Goal: Task Accomplishment & Management: Manage account settings

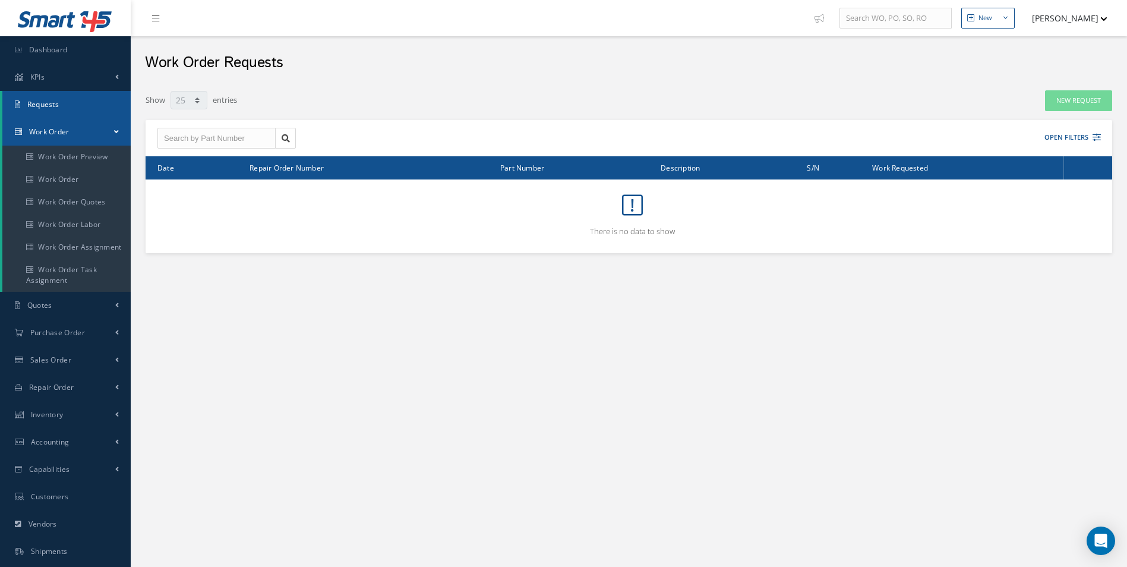
select select "25"
click at [75, 171] on link "Work Order" at bounding box center [66, 179] width 128 height 23
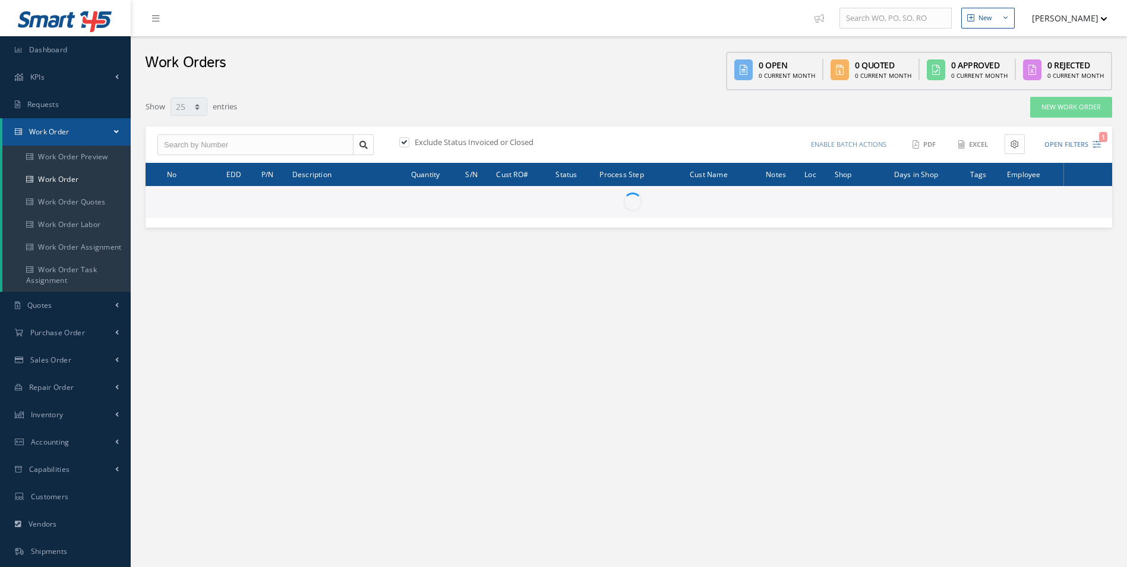
select select "25"
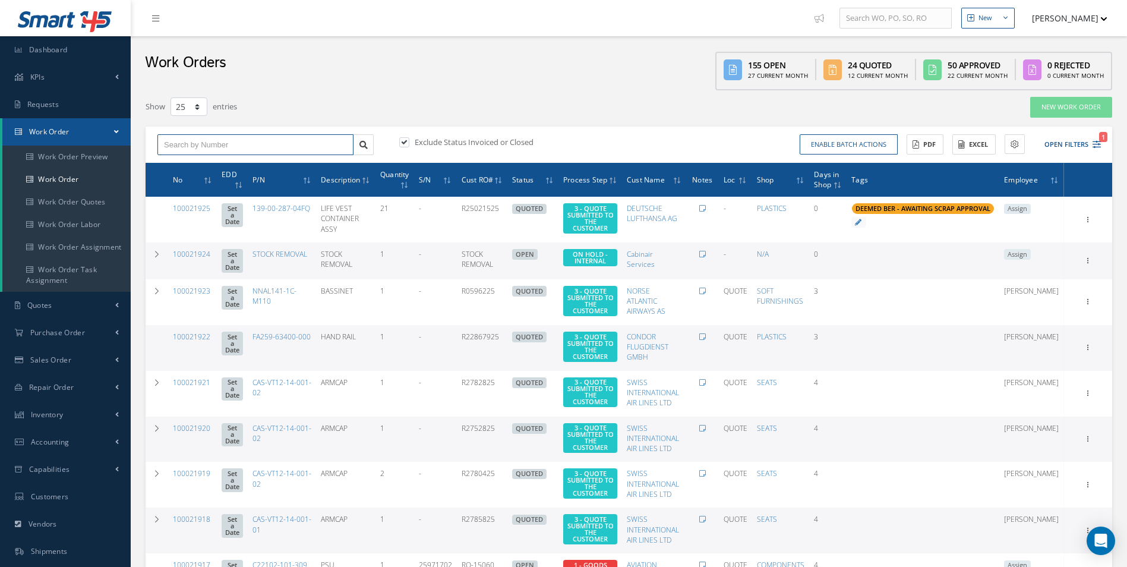
click at [198, 135] on input "text" at bounding box center [255, 144] width 196 height 21
type input "100021882"
click at [196, 163] on span "100021882" at bounding box center [182, 166] width 36 height 8
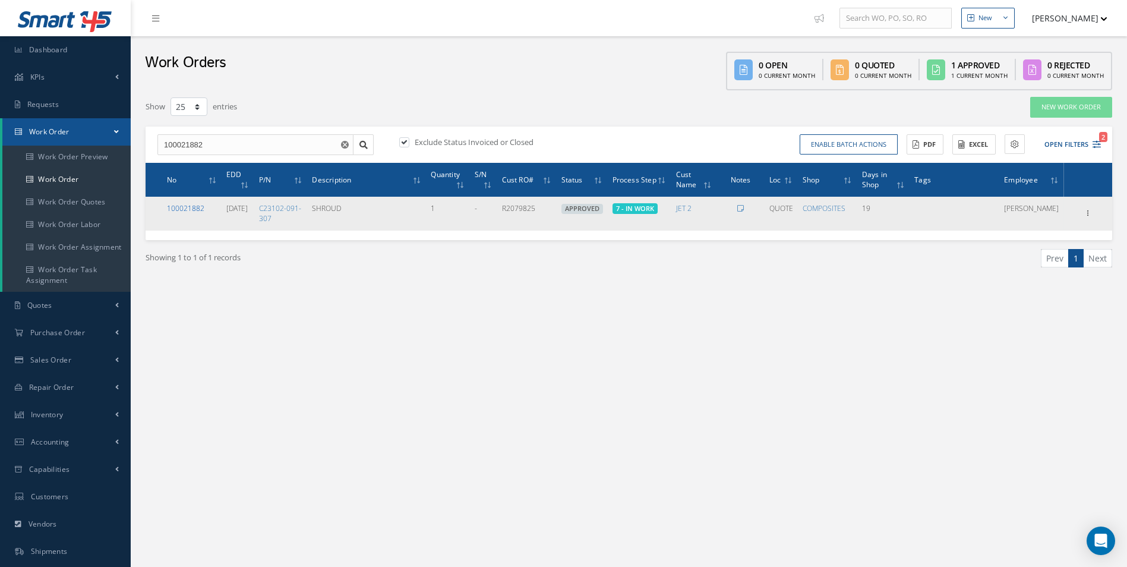
click at [184, 209] on link "100021882" at bounding box center [185, 208] width 37 height 10
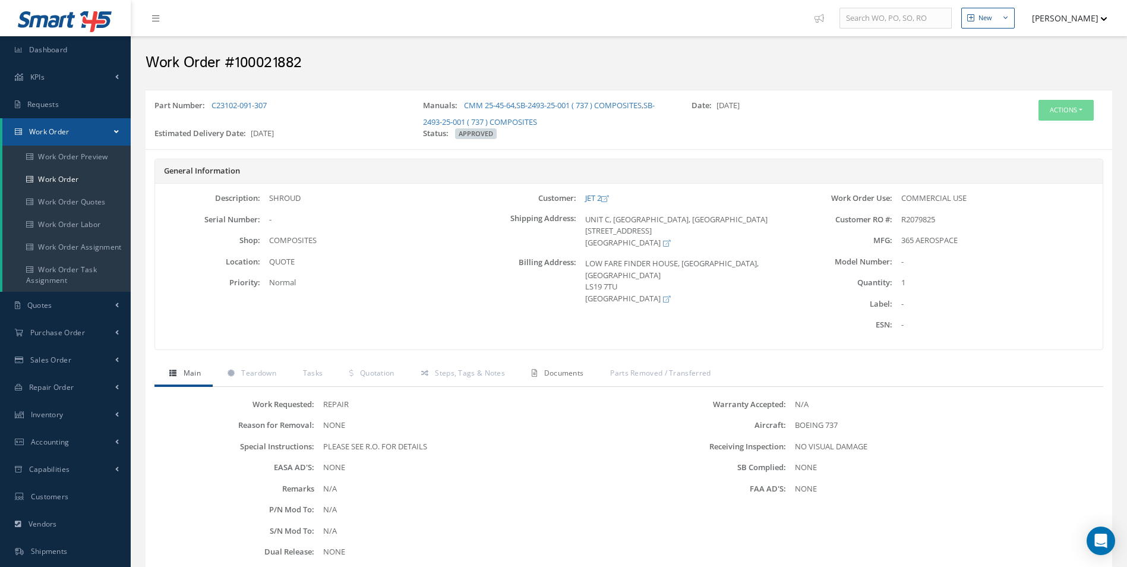
click at [545, 373] on span "Documents" at bounding box center [564, 373] width 40 height 10
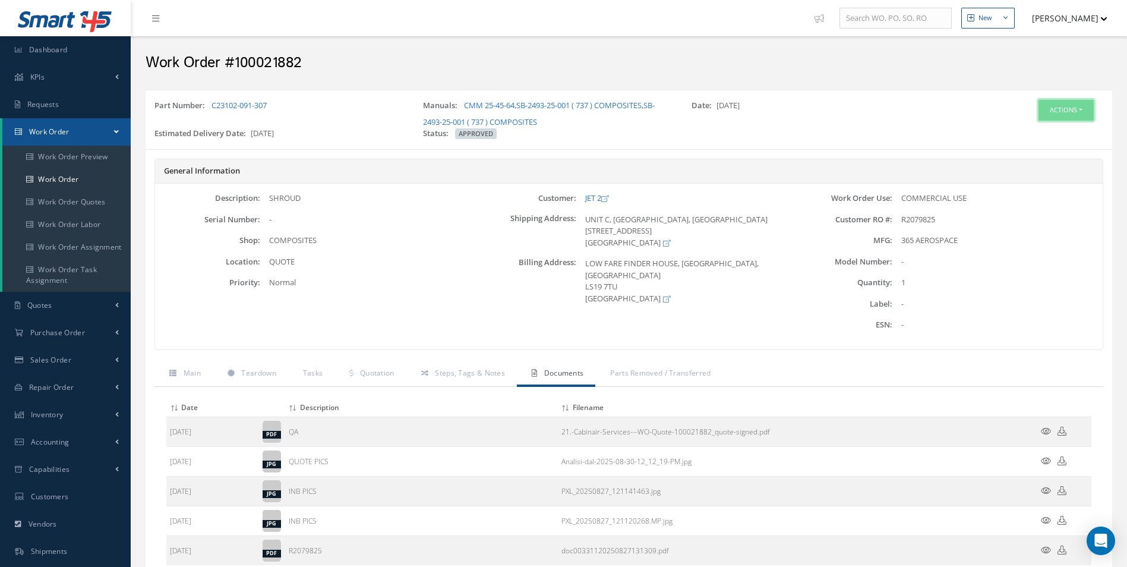
drag, startPoint x: 1063, startPoint y: 112, endPoint x: 1046, endPoint y: 149, distance: 40.7
click at [1063, 112] on button "Actions" at bounding box center [1066, 110] width 55 height 21
click at [1029, 137] on link "Edit" at bounding box center [1048, 133] width 95 height 16
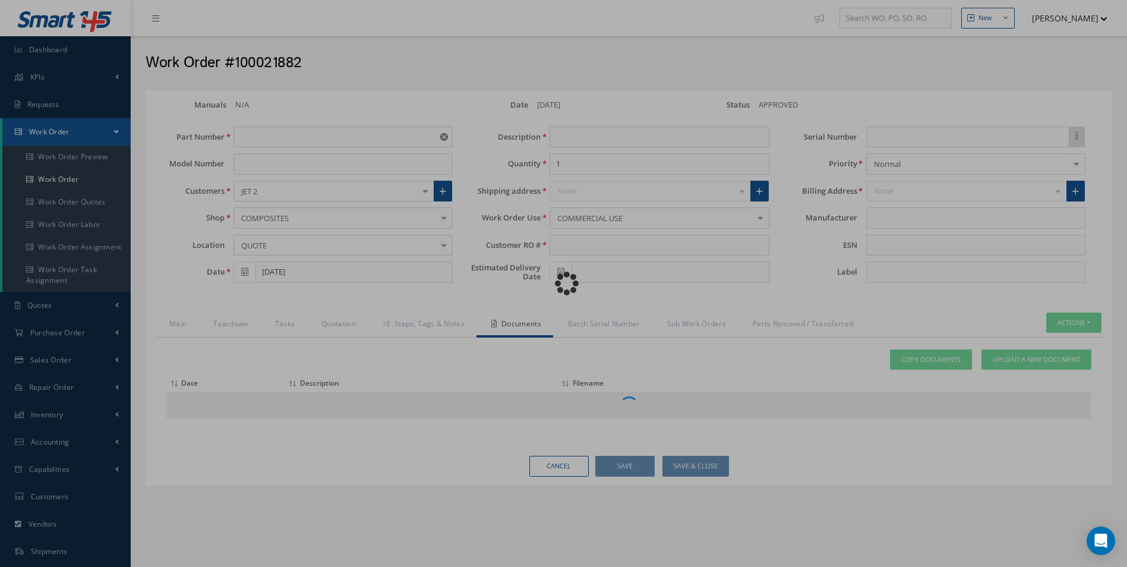
type input "C23102-091-307"
type input "08/27/2025"
type input "SHROUD"
type input "R2079825"
type input "10/09/2025"
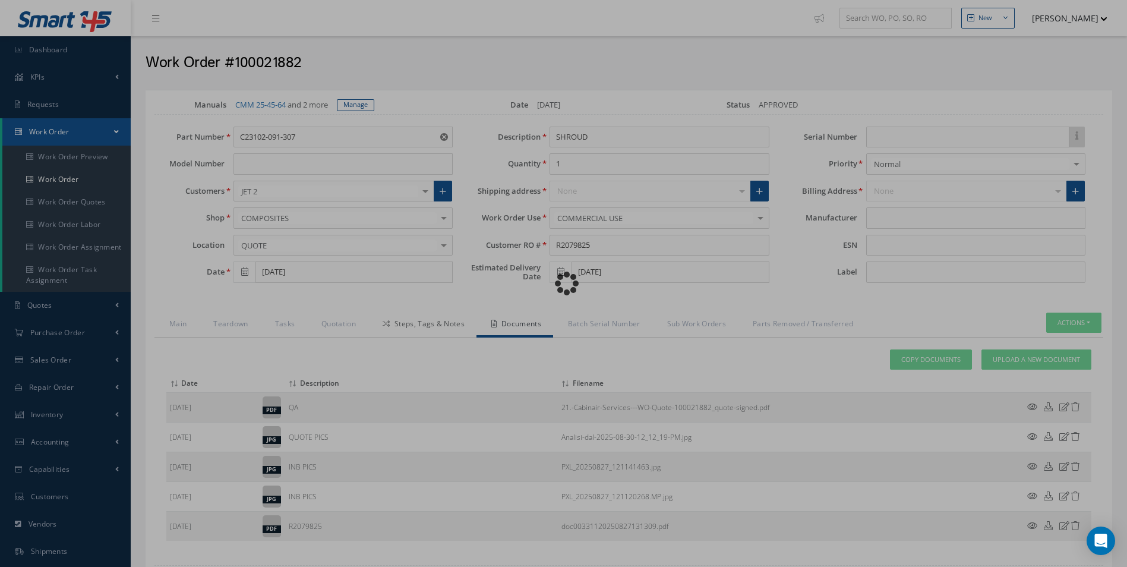
type input "365 AEROSPACE"
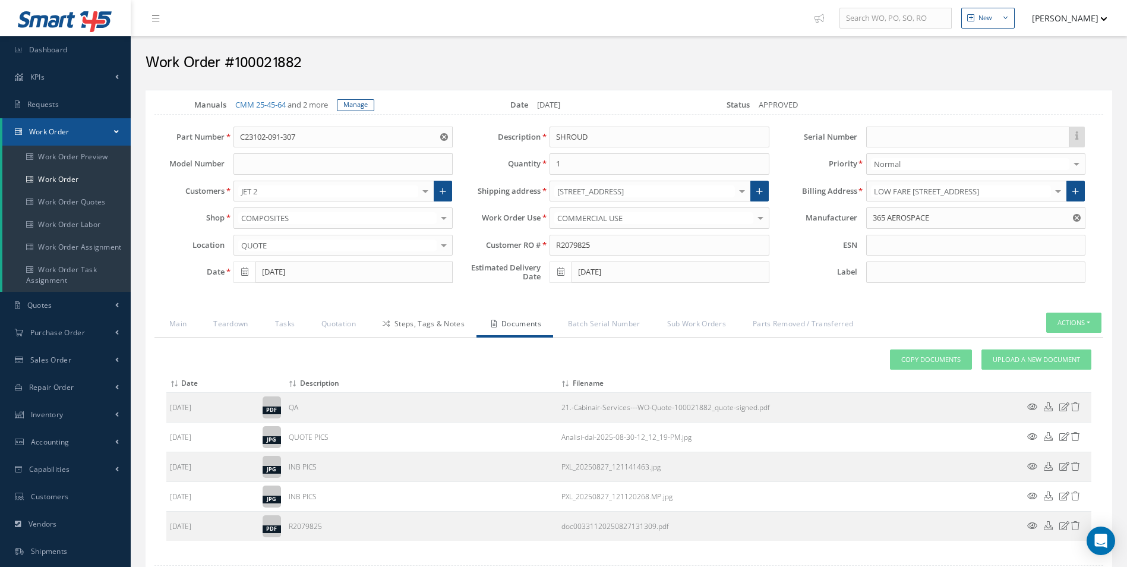
click at [421, 319] on link "Steps, Tags & Notes" at bounding box center [422, 325] width 109 height 25
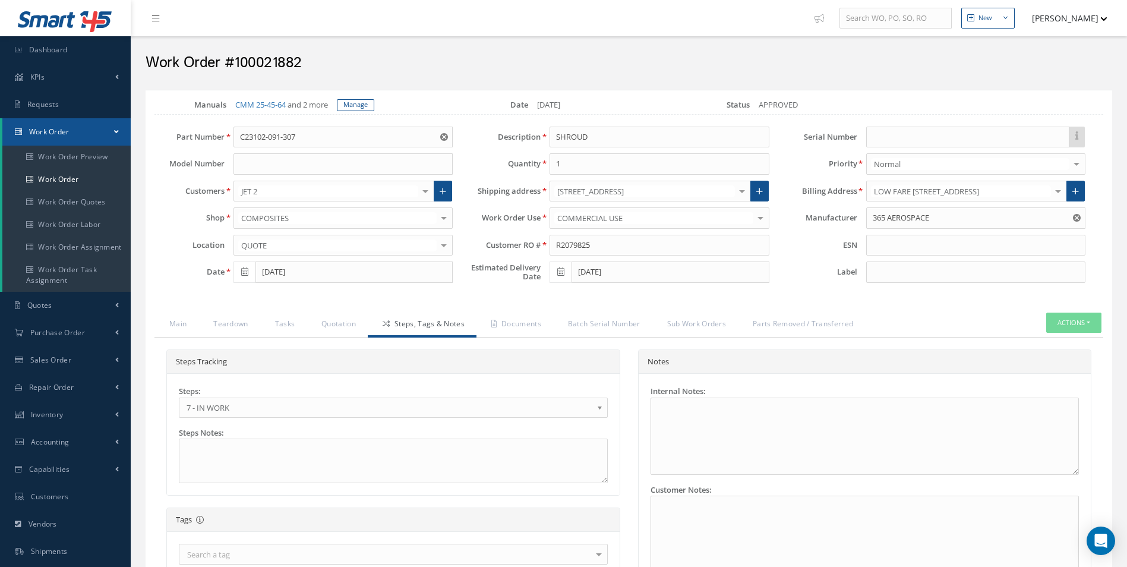
click at [219, 410] on span "7 - IN WORK" at bounding box center [390, 408] width 406 height 14
click at [513, 327] on link "Documents" at bounding box center [515, 325] width 77 height 25
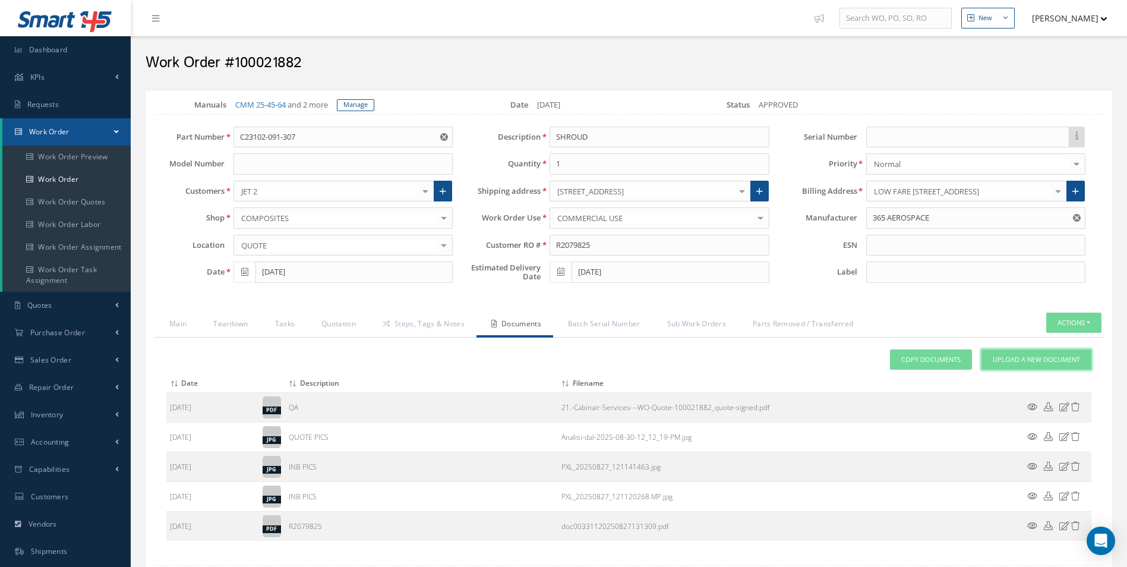
click at [1042, 352] on link "Upload a New Document" at bounding box center [1037, 359] width 110 height 21
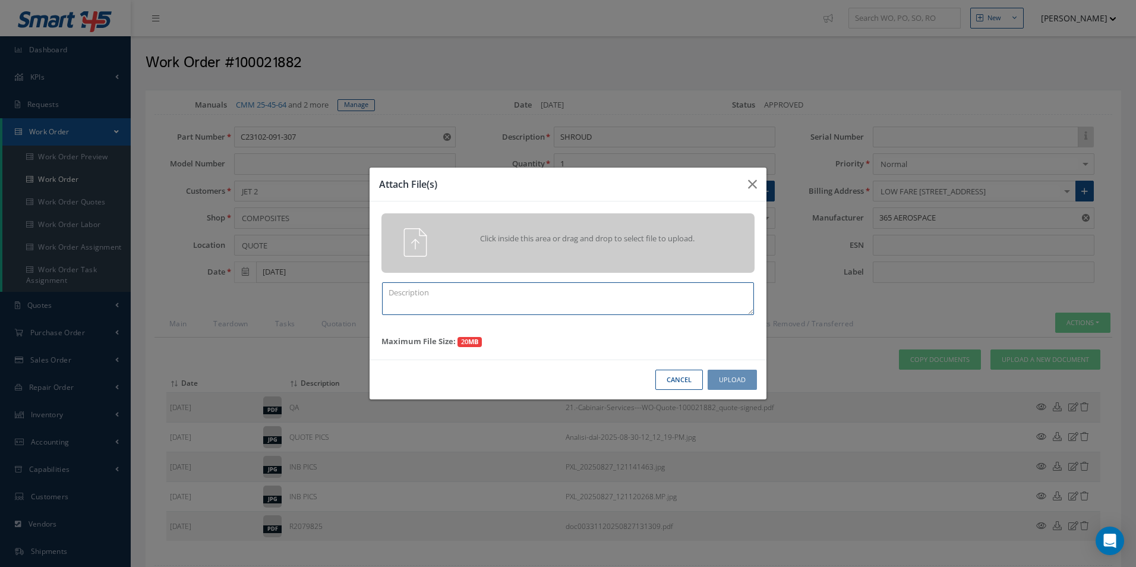
click at [527, 298] on textarea at bounding box center [568, 298] width 372 height 33
type textarea "FINISH"
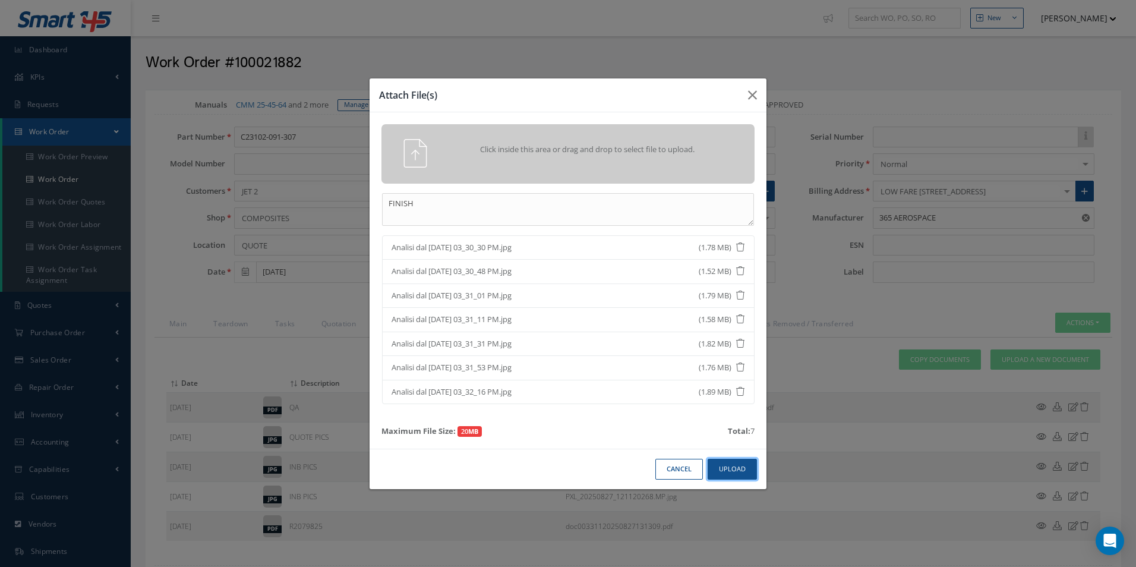
click at [731, 469] on button "Upload" at bounding box center [732, 469] width 49 height 21
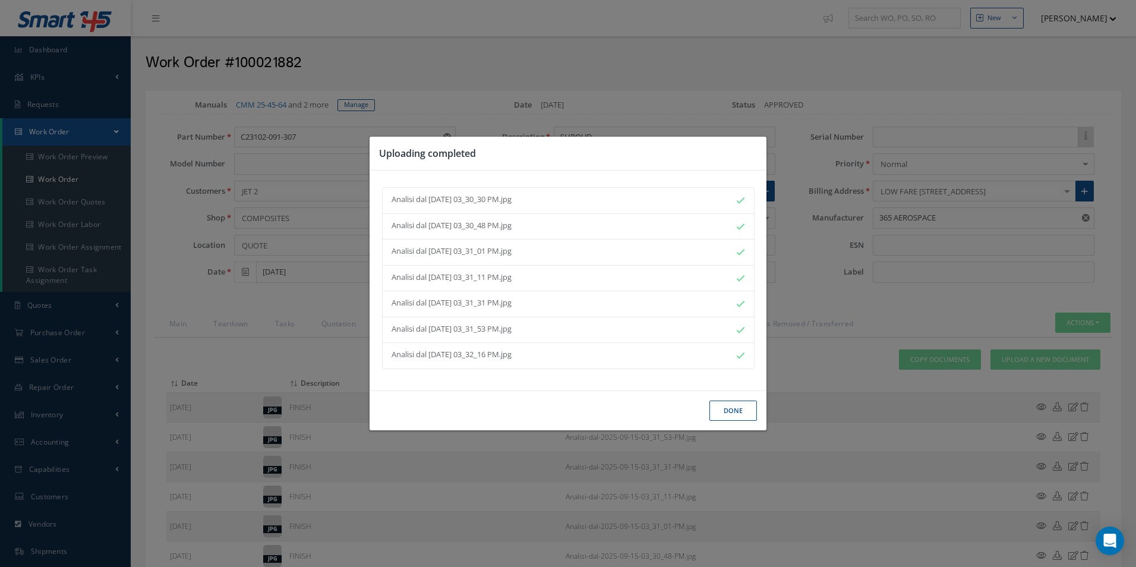
click at [727, 413] on button "Done" at bounding box center [734, 411] width 48 height 21
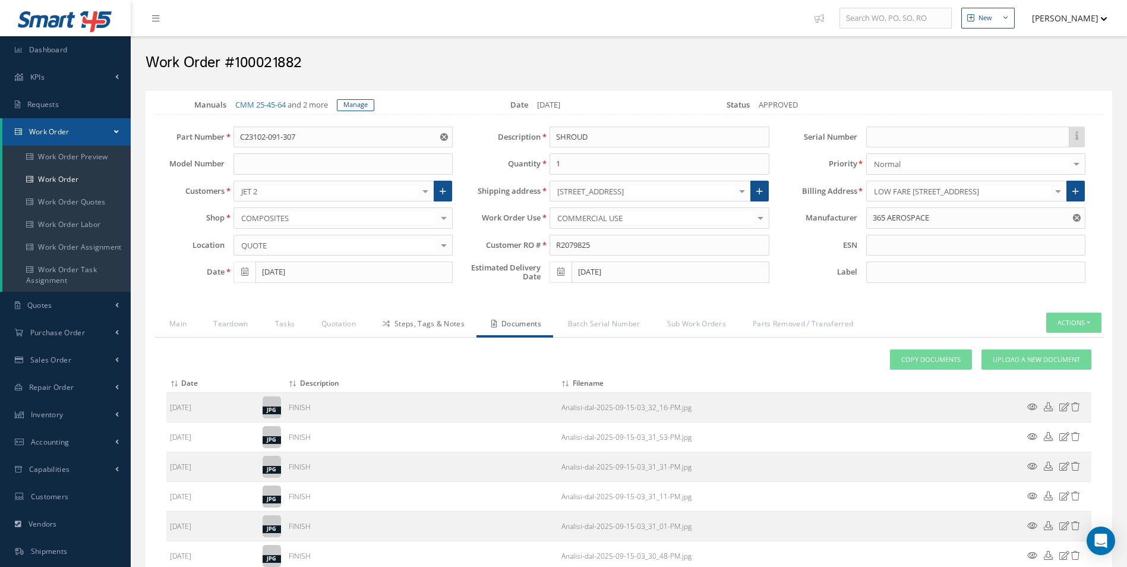
click at [421, 329] on link "Steps, Tags & Notes" at bounding box center [422, 325] width 109 height 25
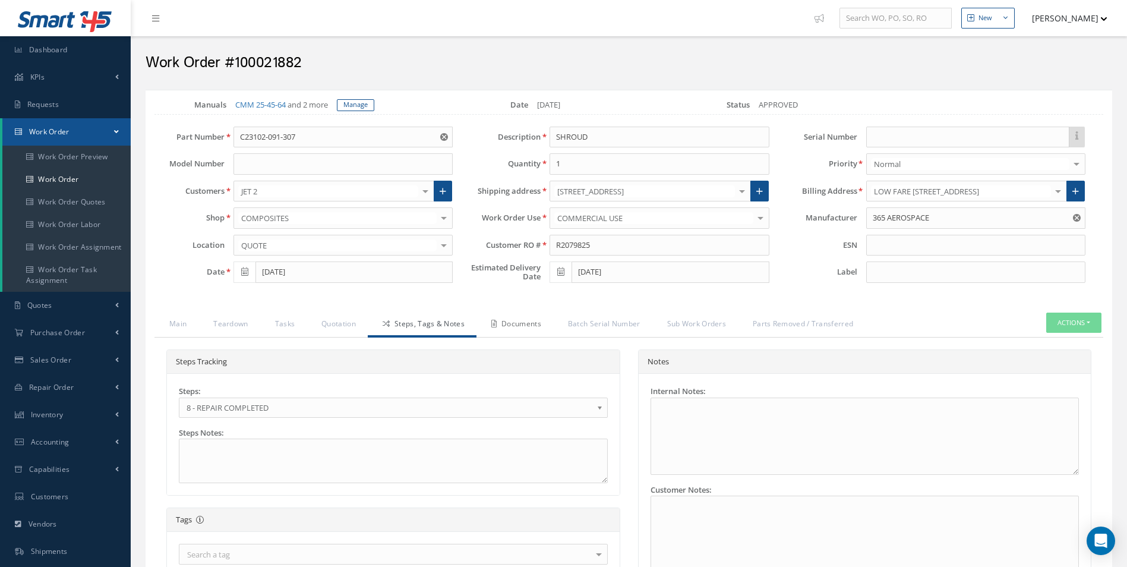
click at [489, 325] on link "Documents" at bounding box center [515, 325] width 77 height 25
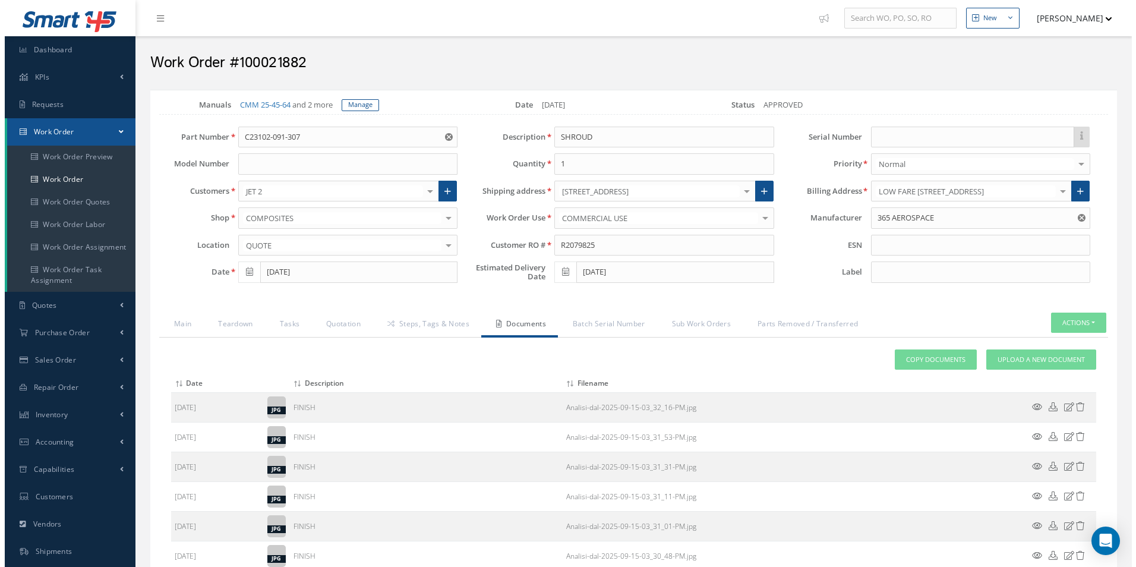
scroll to position [287, 0]
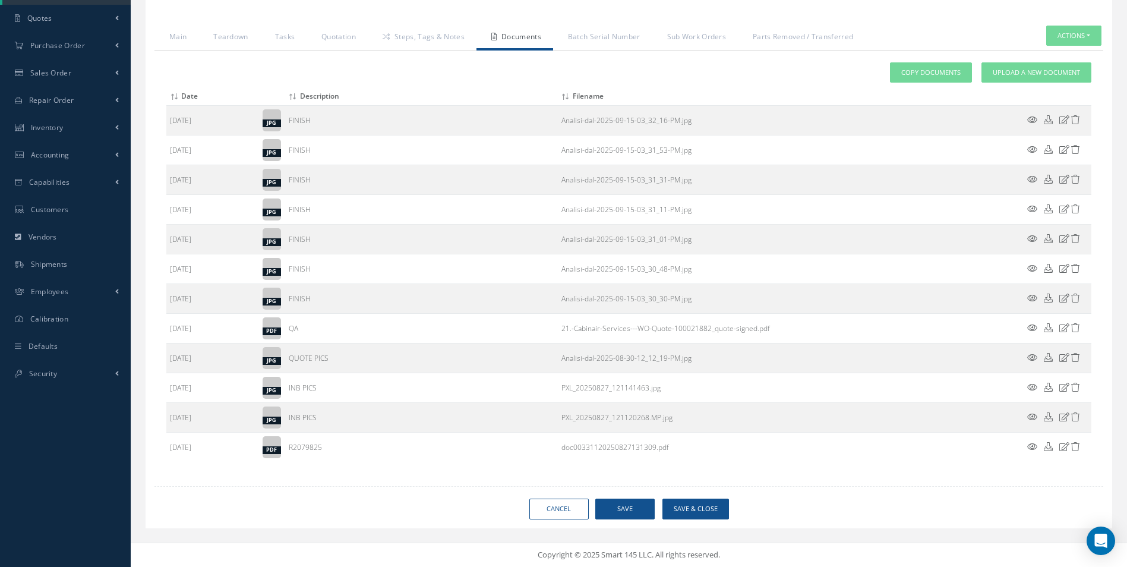
click at [707, 494] on div "Loading… Manuals CMM 25-45-64 and 2 more Manage Date 08/27/2025 Status APPROVED…" at bounding box center [629, 166] width 967 height 726
click at [705, 499] on button "Save & Close" at bounding box center [696, 509] width 67 height 21
type input "365 AEROSPACE"
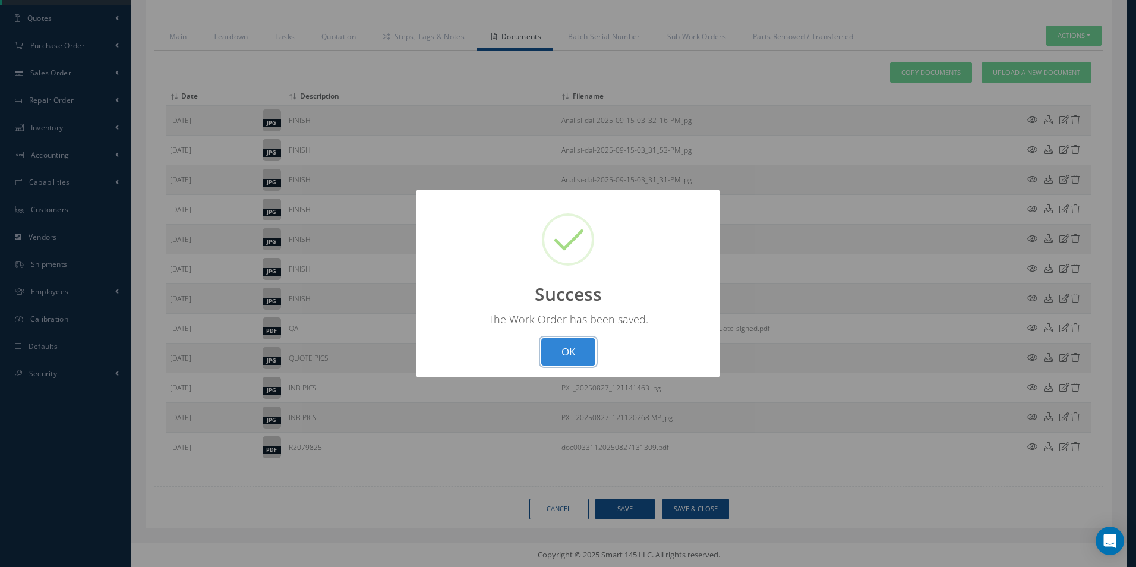
drag, startPoint x: 570, startPoint y: 344, endPoint x: 205, endPoint y: 7, distance: 497.1
click at [570, 344] on button "OK" at bounding box center [568, 352] width 54 height 28
select select "25"
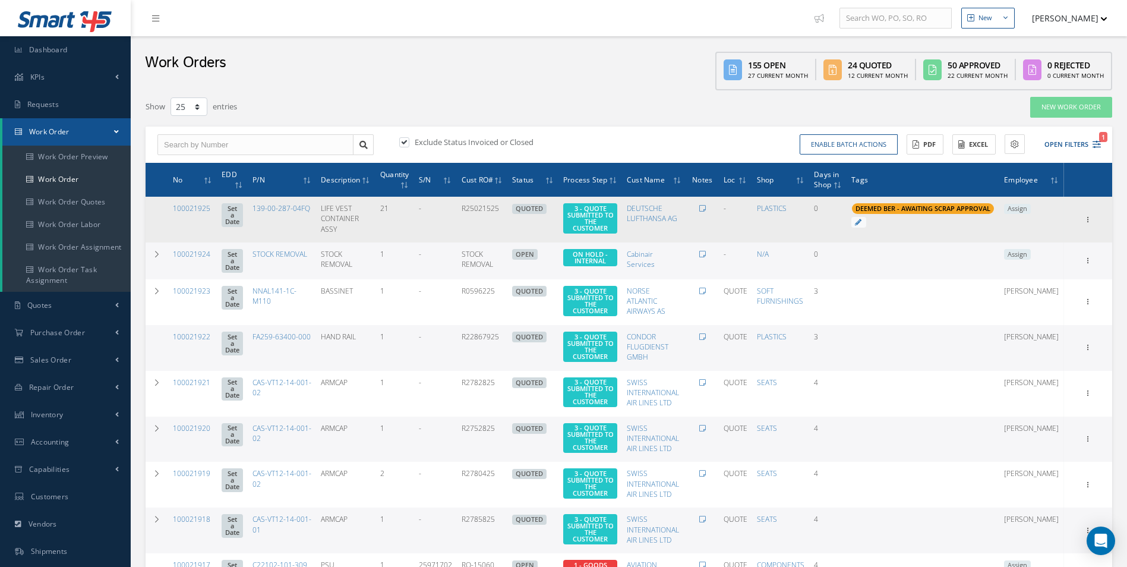
click at [1031, 210] on span "Assign" at bounding box center [1017, 209] width 27 height 11
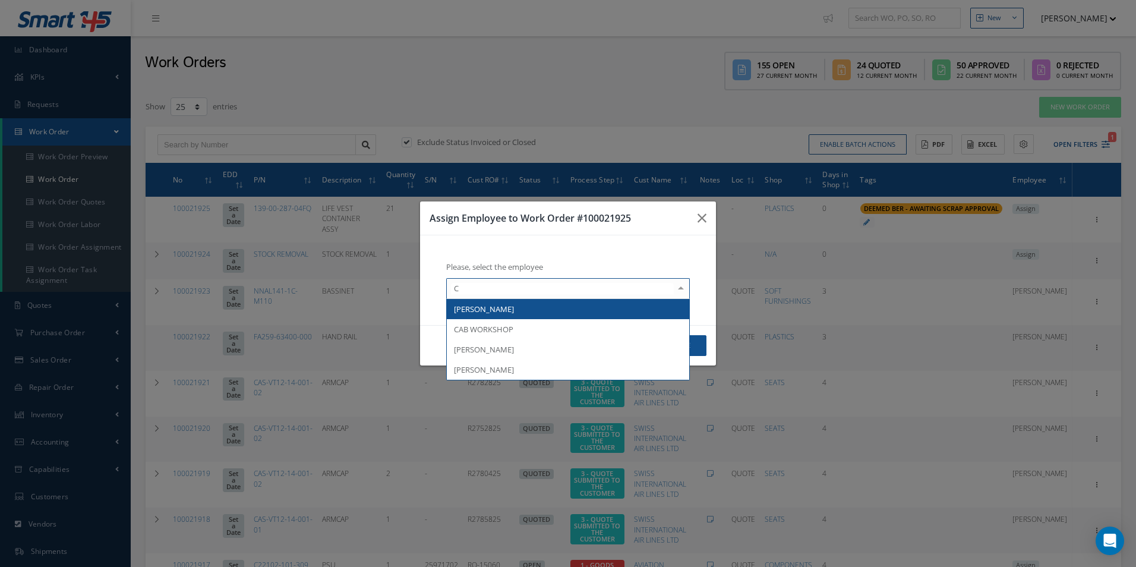
type input "C"
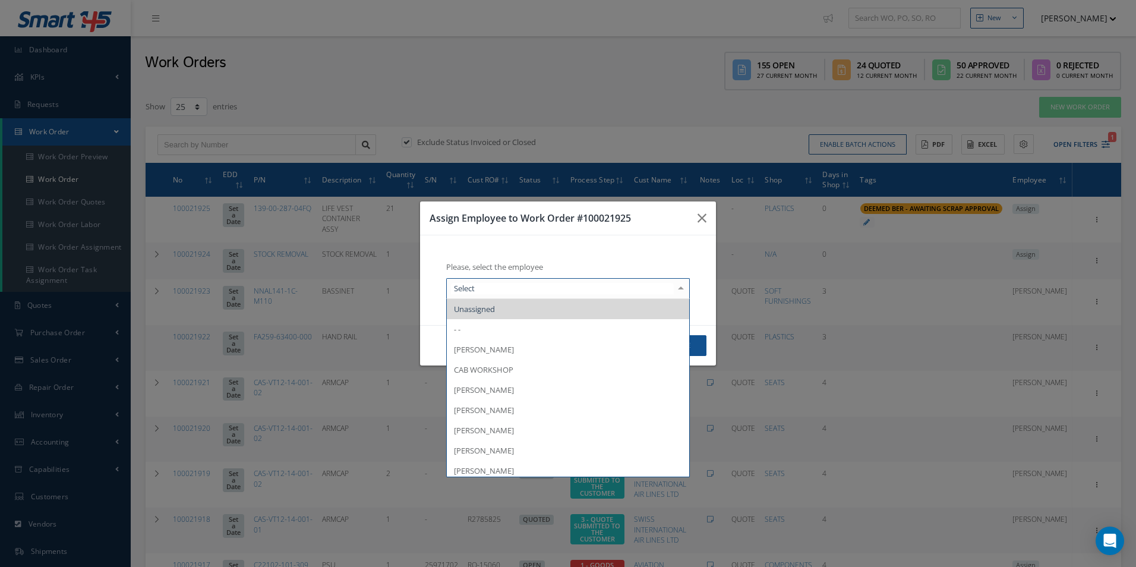
click at [480, 281] on div at bounding box center [568, 288] width 244 height 21
click at [639, 222] on h3 "Assign Employee to Work Order #100021925" at bounding box center [559, 218] width 259 height 14
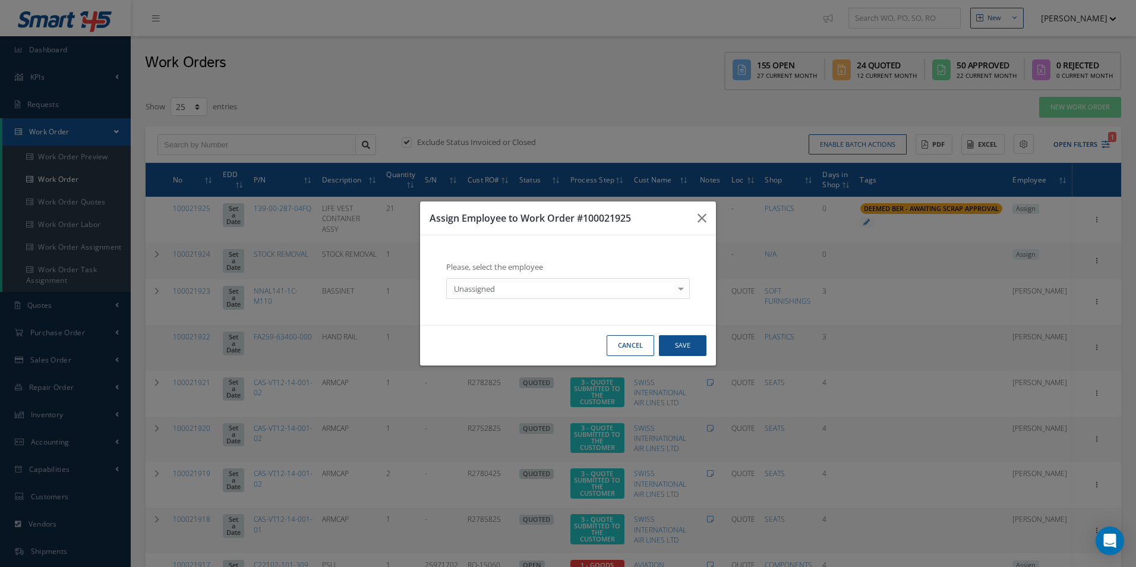
click at [626, 349] on button "Cancel" at bounding box center [631, 345] width 48 height 21
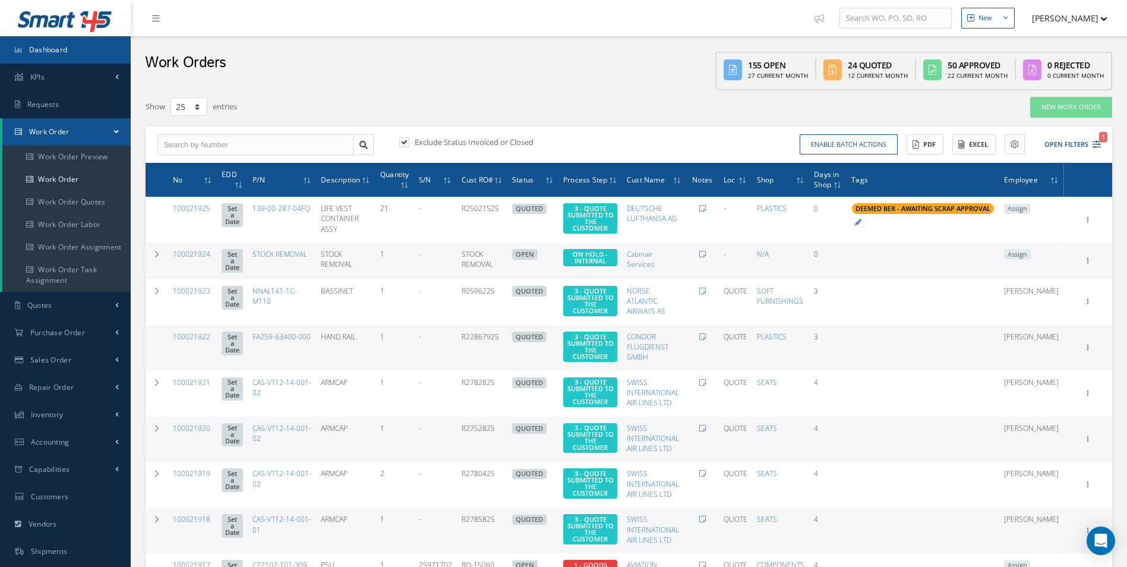
click at [34, 56] on link "Dashboard" at bounding box center [65, 49] width 131 height 27
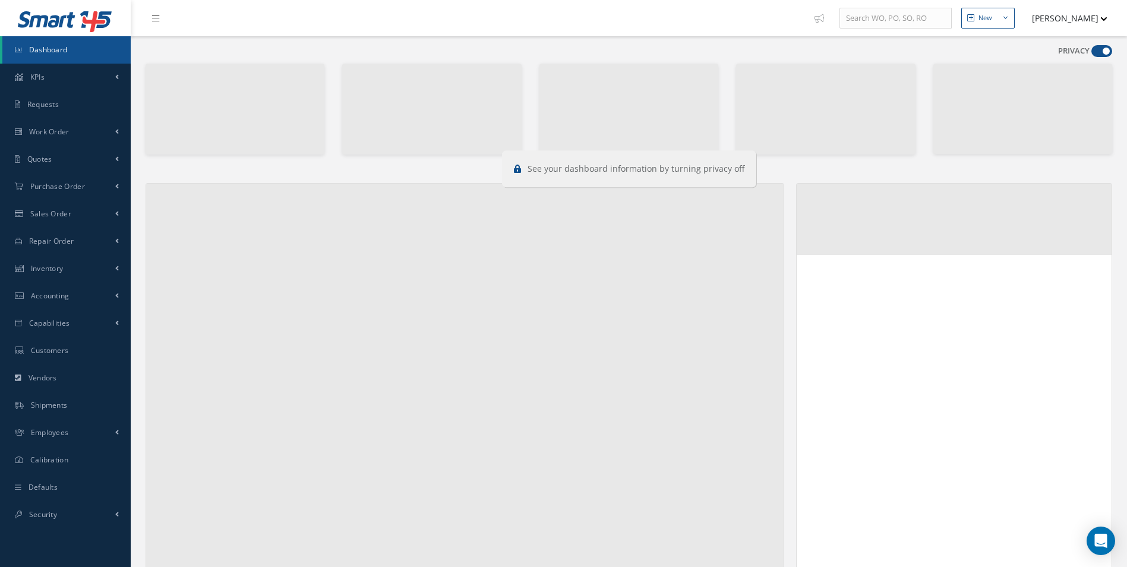
click at [1102, 46] on span at bounding box center [1102, 51] width 21 height 12
click at [1092, 53] on input "checkbox" at bounding box center [1092, 53] width 0 height 0
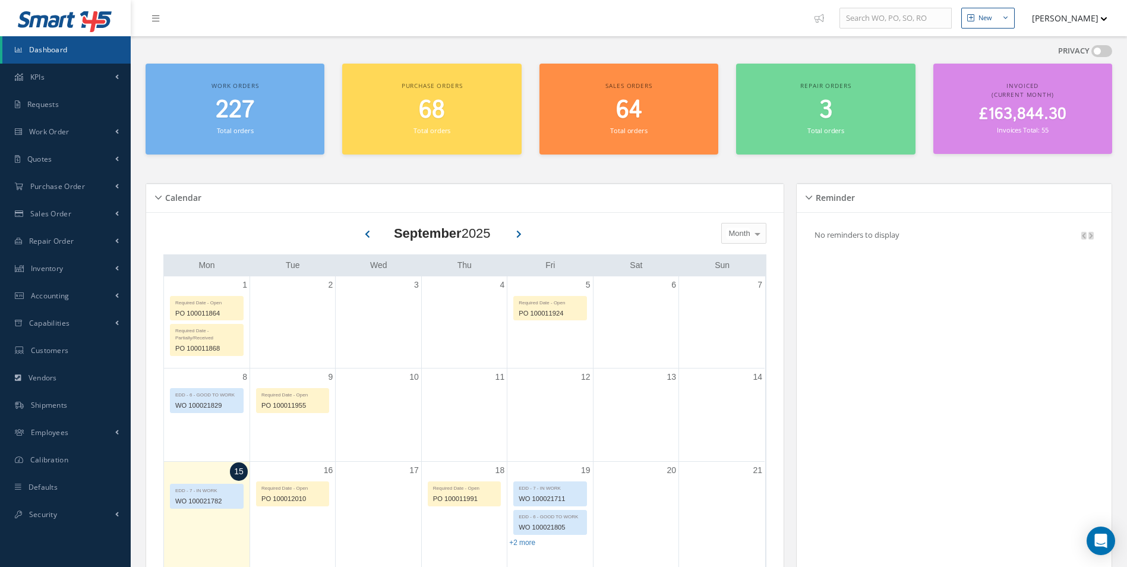
click at [1102, 46] on span at bounding box center [1102, 51] width 21 height 12
click at [1092, 53] on input "checkbox" at bounding box center [1092, 53] width 0 height 0
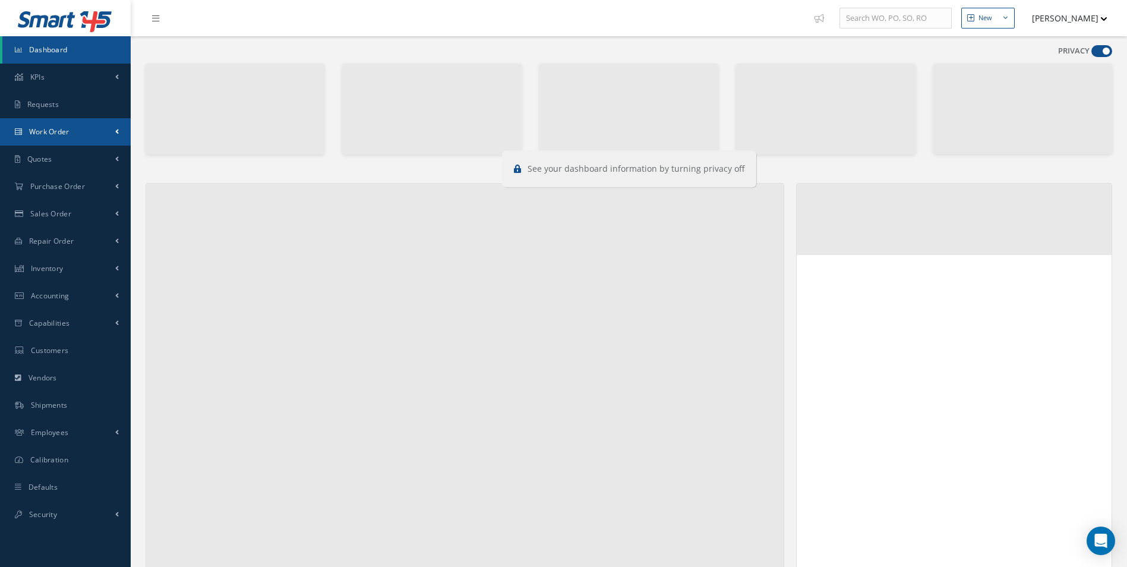
click at [68, 141] on link "Work Order" at bounding box center [65, 131] width 131 height 27
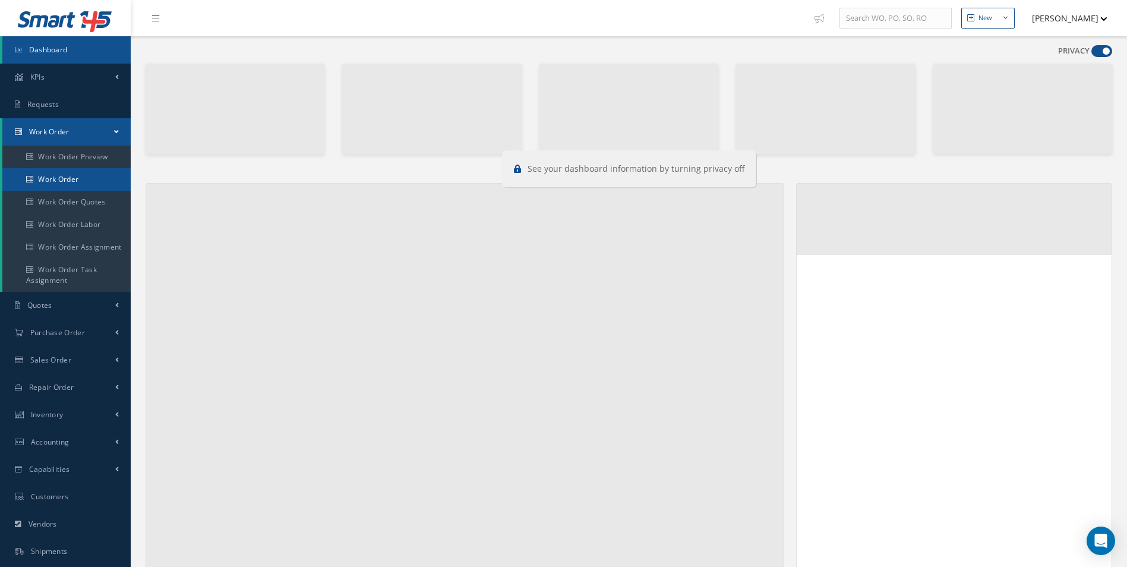
click at [63, 176] on link "Work Order" at bounding box center [66, 179] width 128 height 23
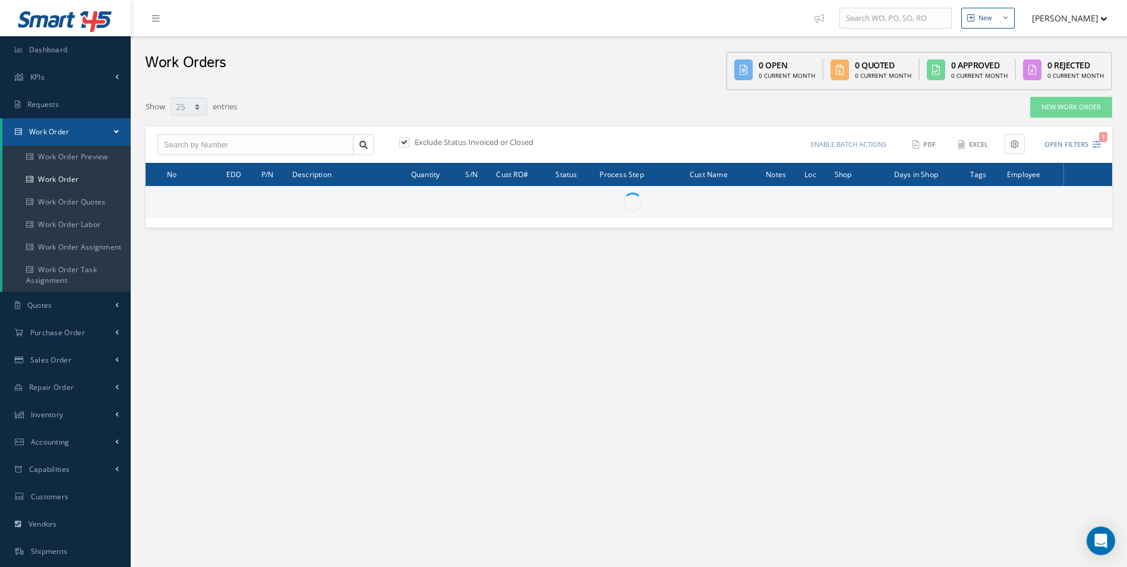
select select "25"
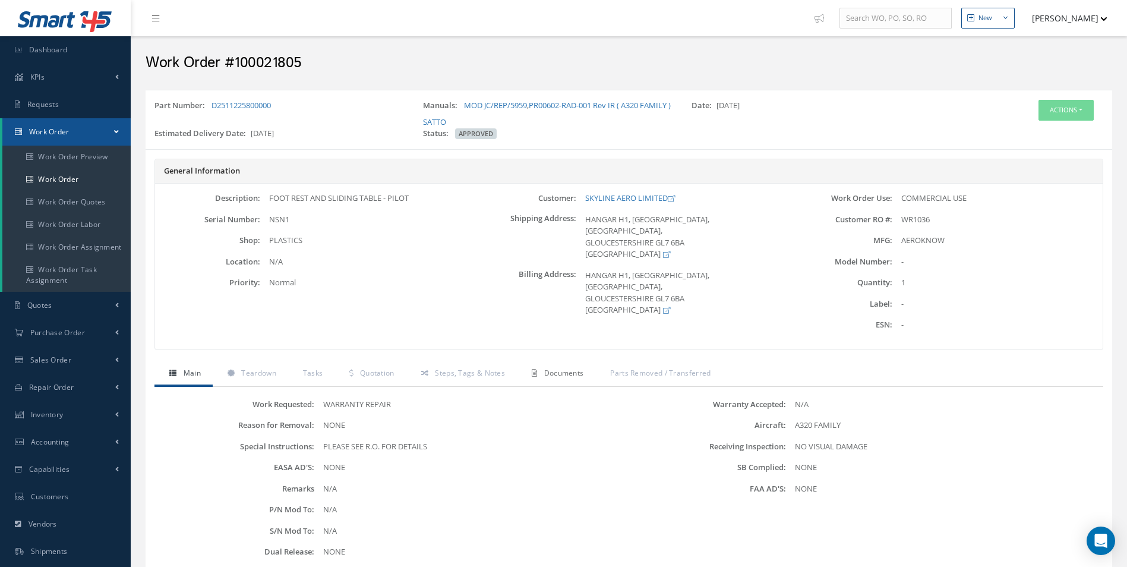
click at [550, 370] on span "Documents" at bounding box center [564, 373] width 40 height 10
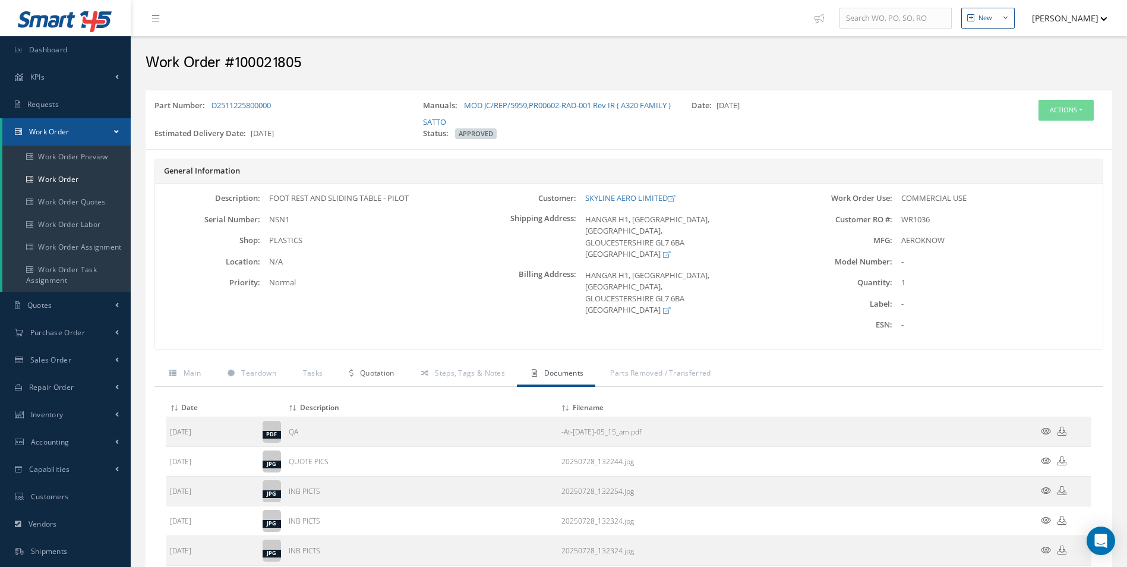
click at [377, 377] on span "Quotation" at bounding box center [377, 373] width 34 height 10
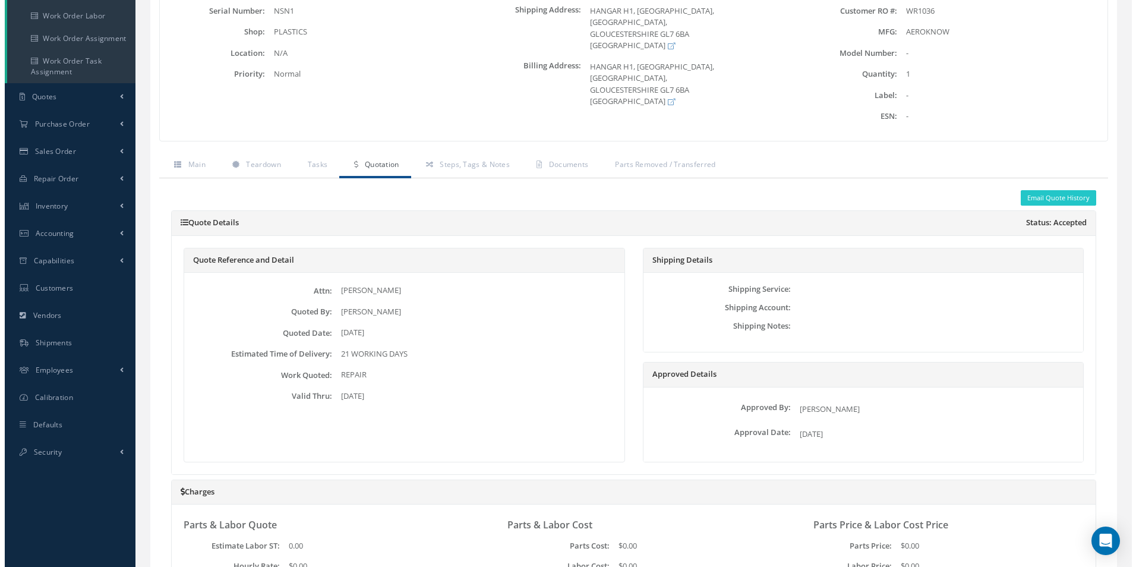
scroll to position [68, 0]
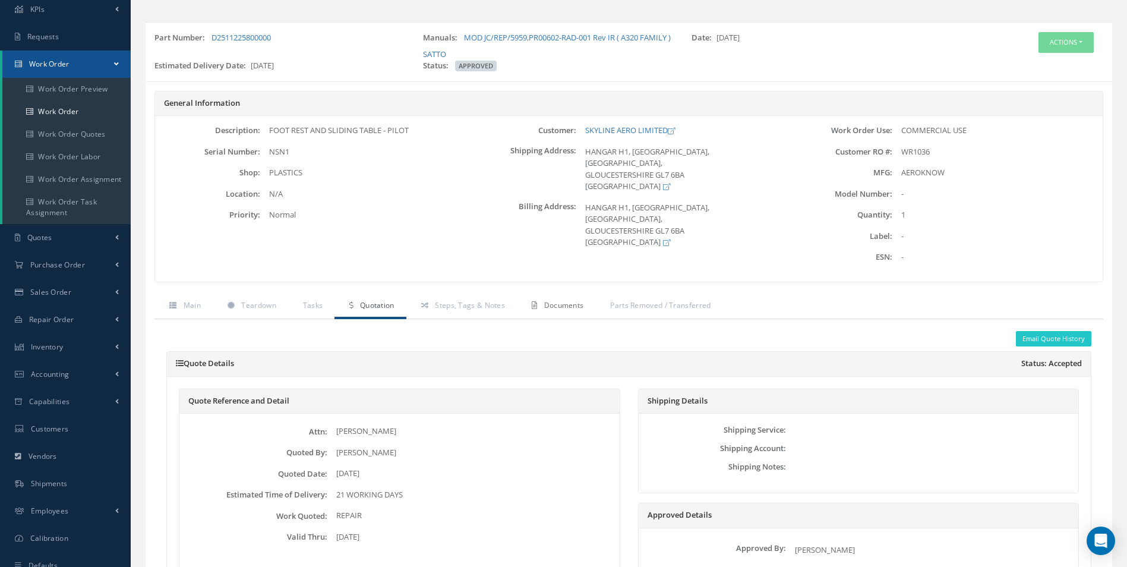
click at [549, 309] on span "Documents" at bounding box center [564, 305] width 40 height 10
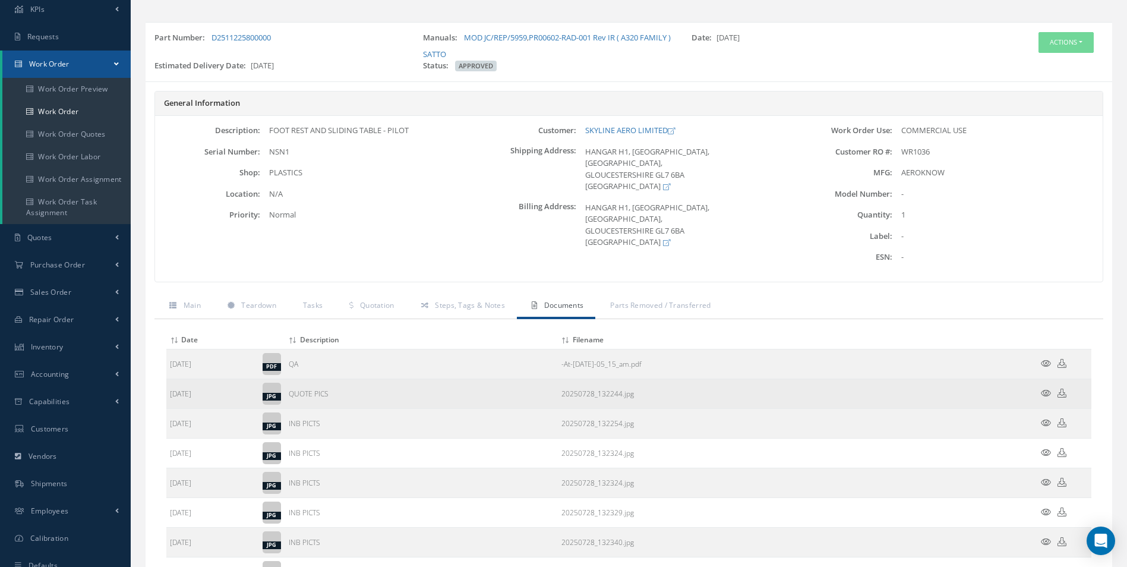
click at [1046, 395] on icon at bounding box center [1046, 393] width 10 height 9
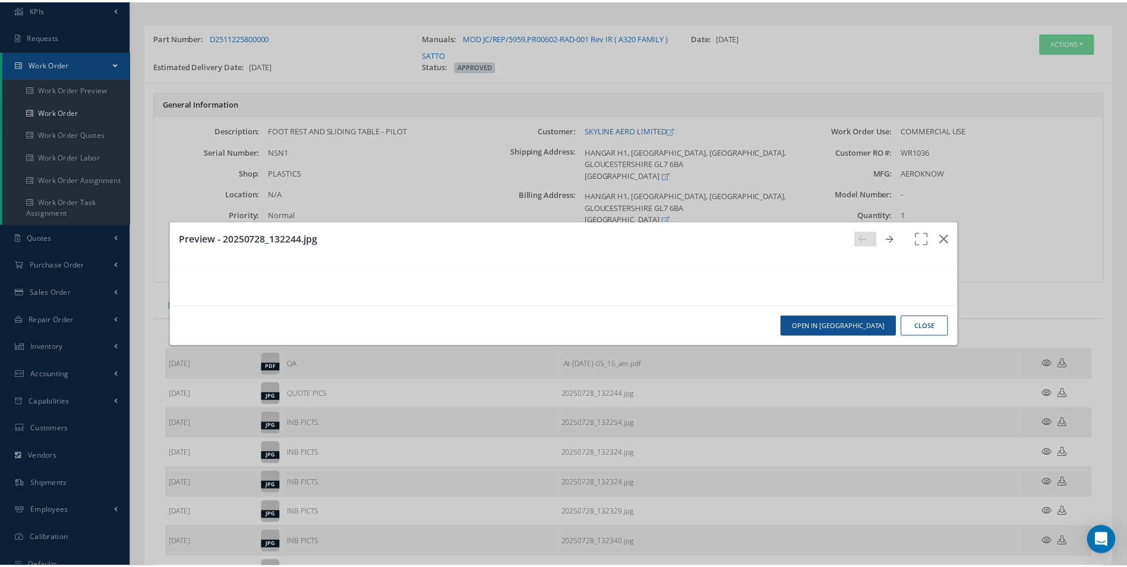
scroll to position [0, 0]
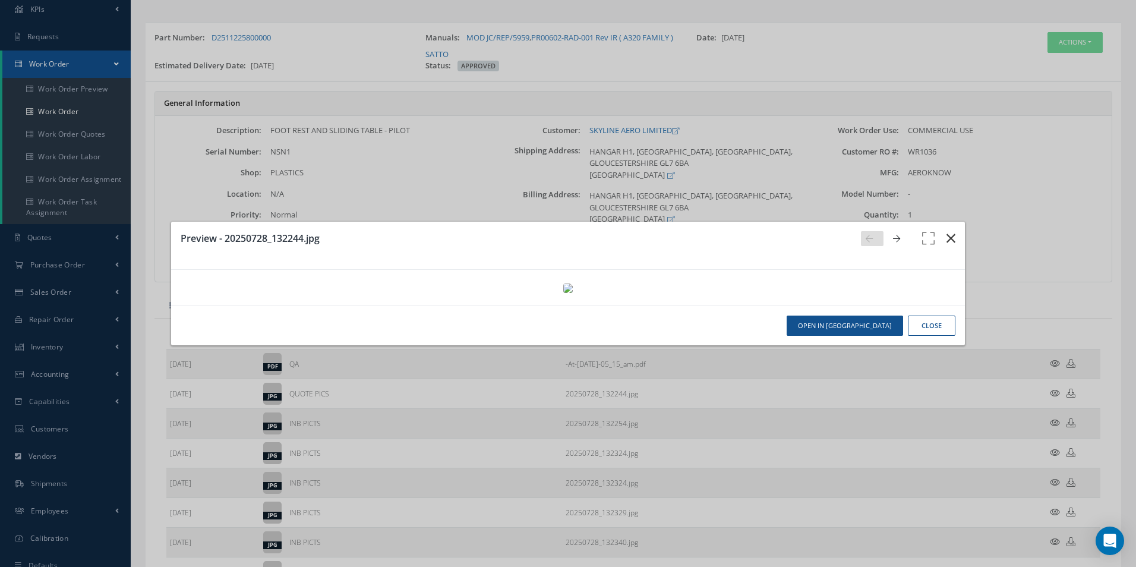
click at [937, 222] on button "button" at bounding box center [951, 238] width 28 height 33
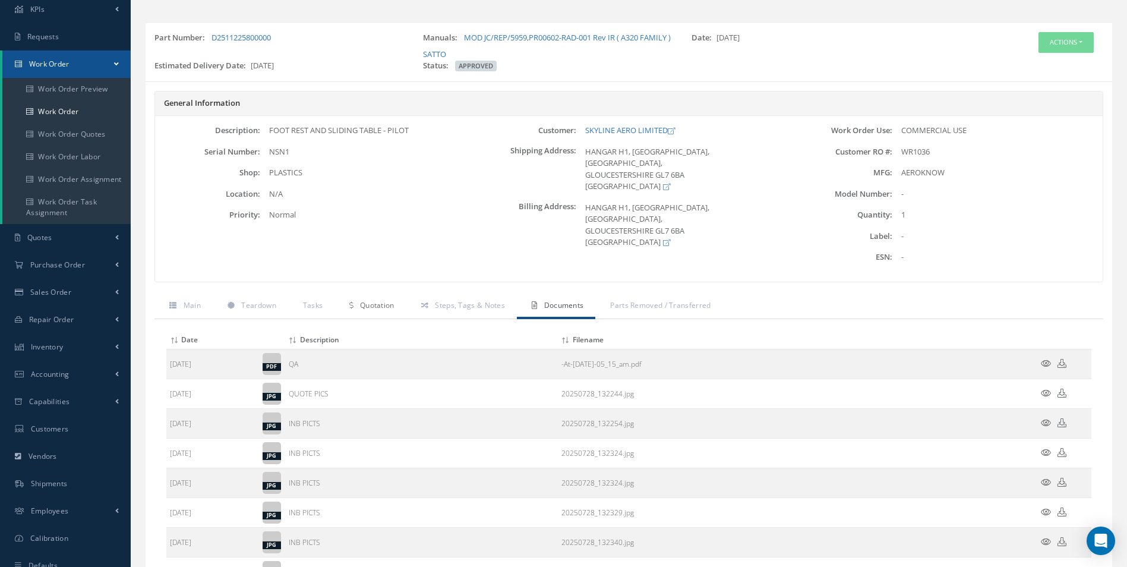
click at [377, 308] on span "Quotation" at bounding box center [377, 305] width 34 height 10
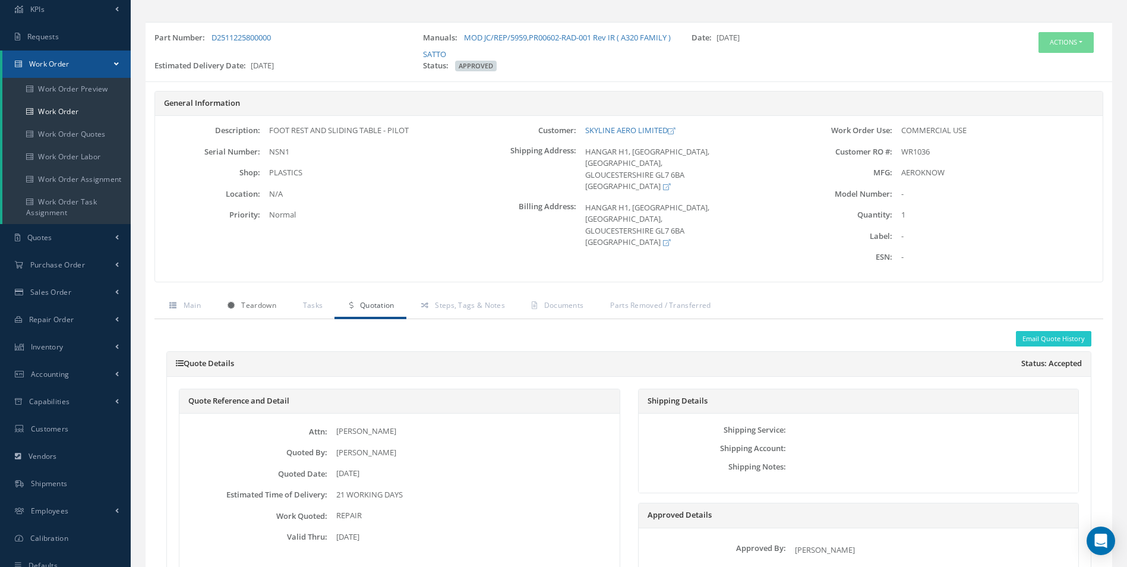
click at [279, 314] on link "Teardown" at bounding box center [250, 306] width 75 height 25
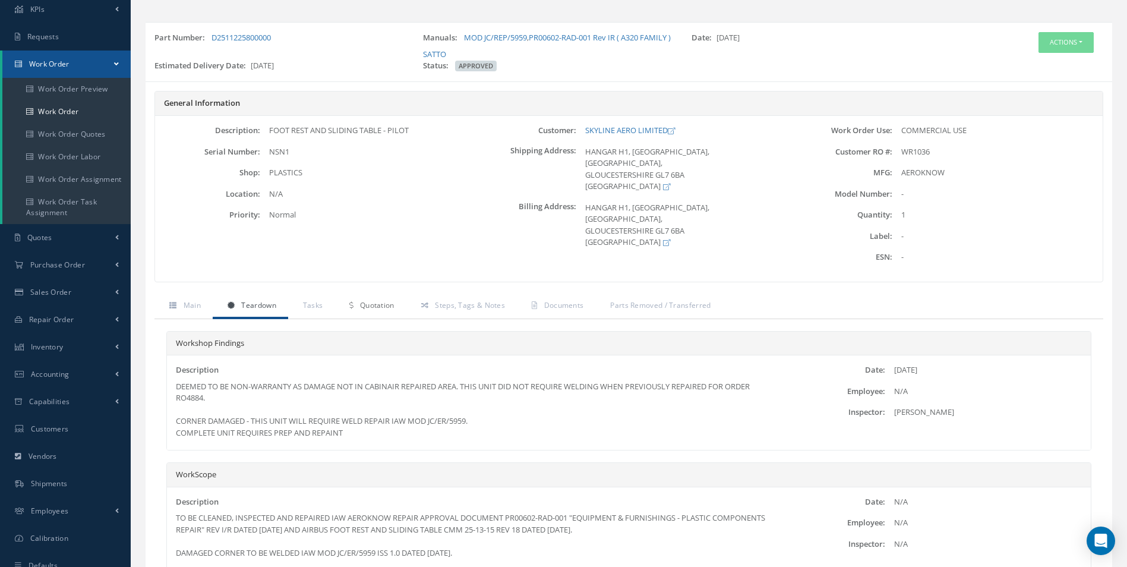
click at [369, 304] on span "Quotation" at bounding box center [377, 305] width 34 height 10
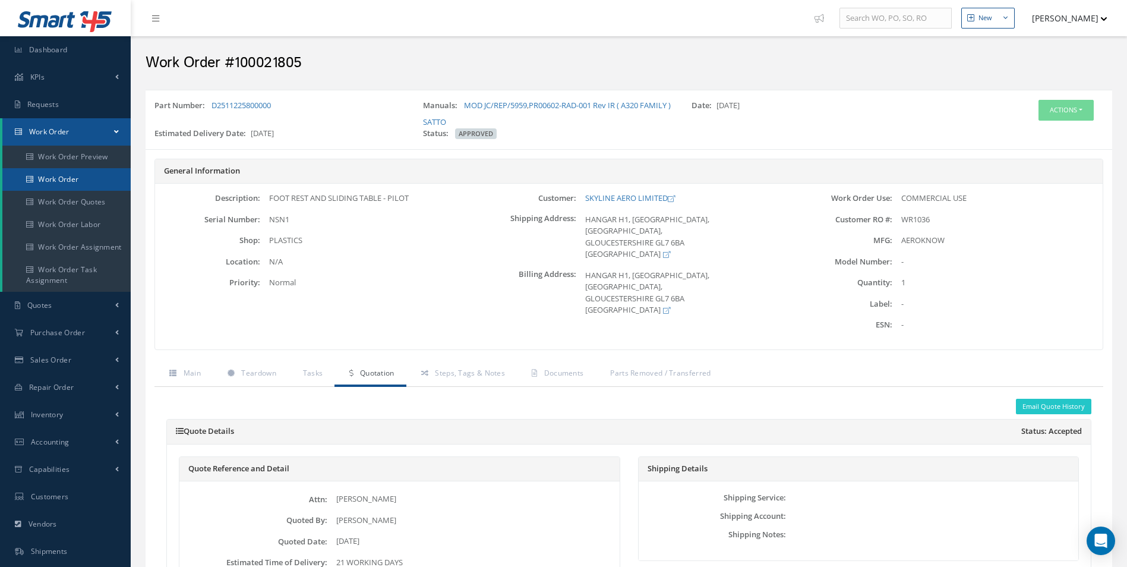
click at [65, 177] on link "Work Order" at bounding box center [66, 179] width 128 height 23
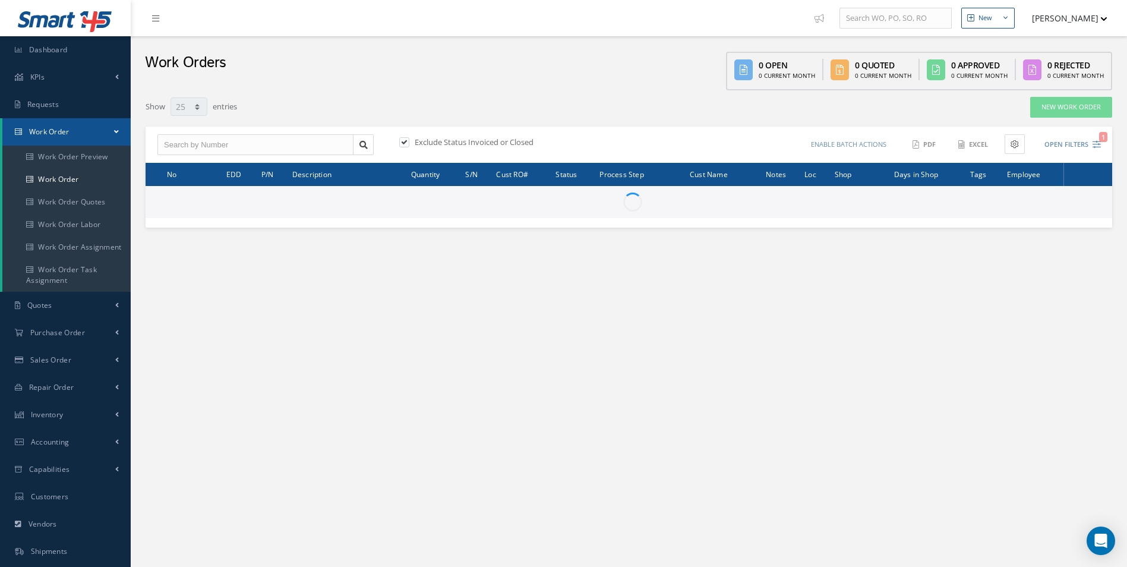
select select "25"
